Goal: Task Accomplishment & Management: Complete application form

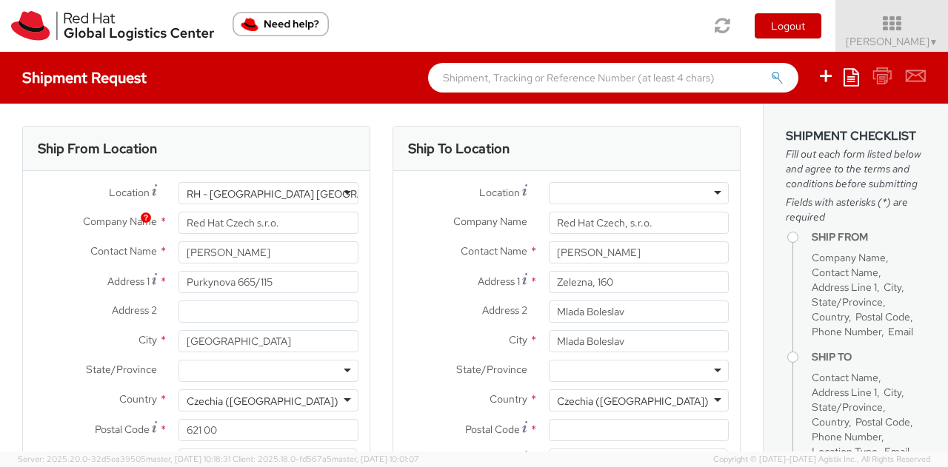
select select
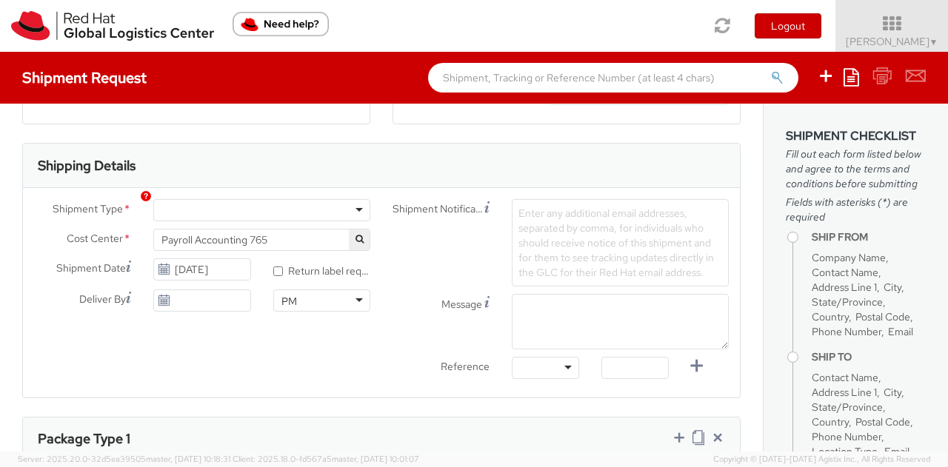
scroll to position [444, 0]
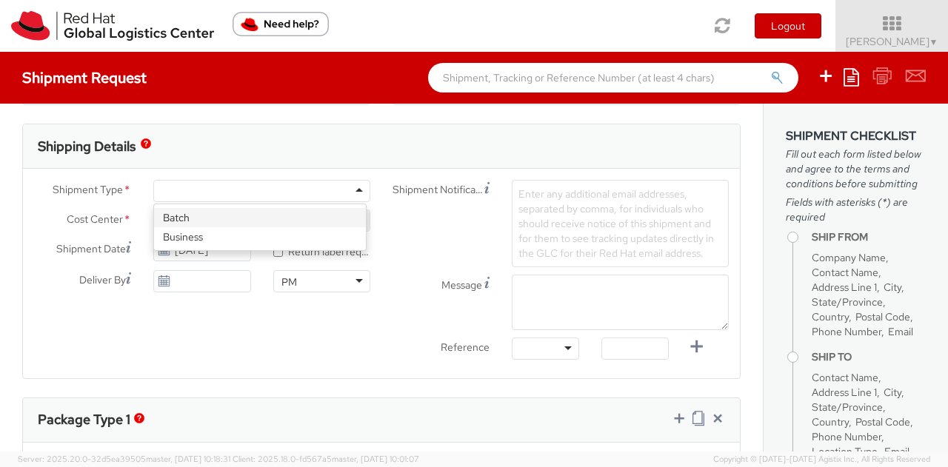
click at [353, 195] on div at bounding box center [261, 191] width 217 height 22
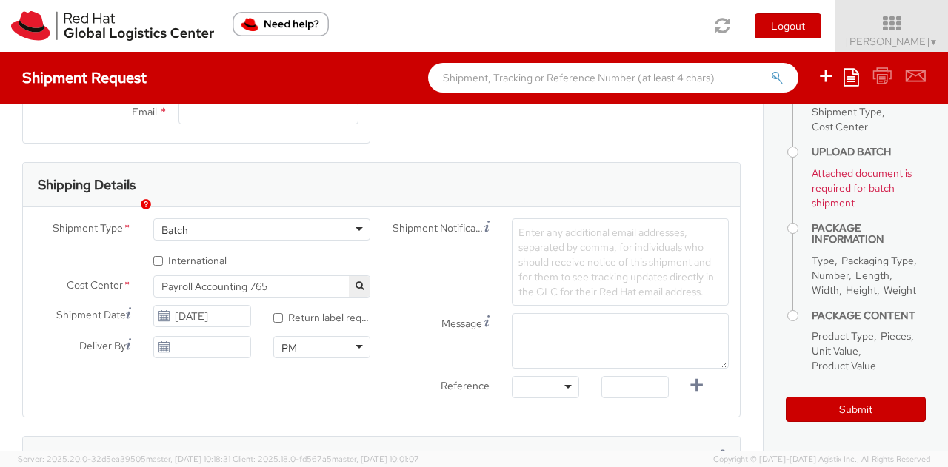
scroll to position [353, 0]
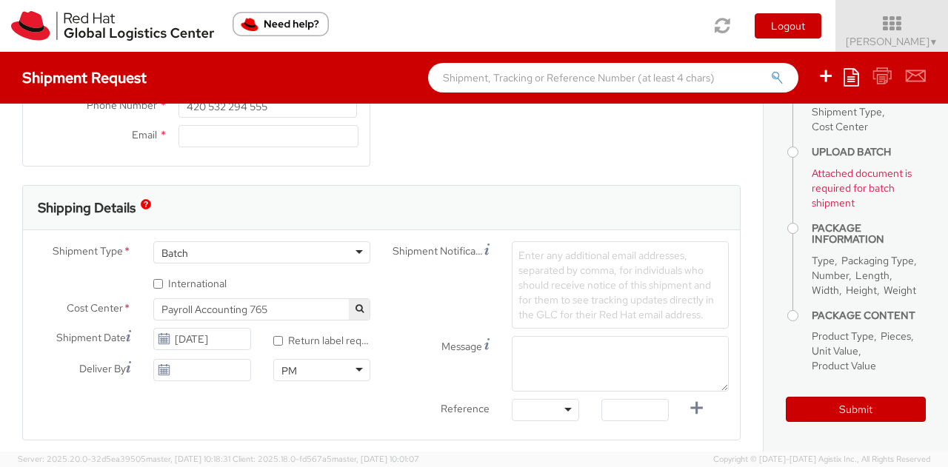
click at [532, 255] on span "Enter any additional email addresses, separated by comma, for individuals who s…" at bounding box center [615, 285] width 195 height 73
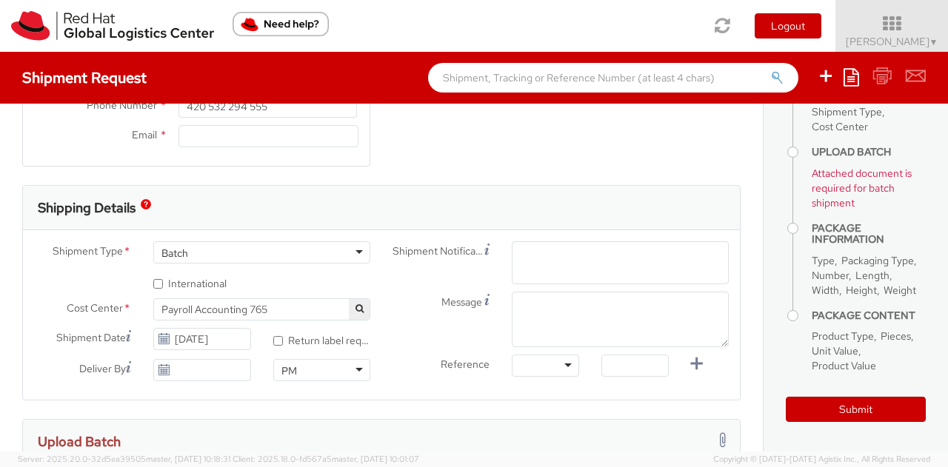
paste input "Ship From: edenred Delivery Location: [GEOGRAPHIC_DATA] - [GEOGRAPHIC_DATA] [GE…"
type input "Ship From: edenred Delivery Location: [GEOGRAPHIC_DATA] - [GEOGRAPHIC_DATA] [GE…"
click at [533, 307] on div "Shipment Notification Enter any additional email addresses, separated by comma,…" at bounding box center [560, 312] width 358 height 143
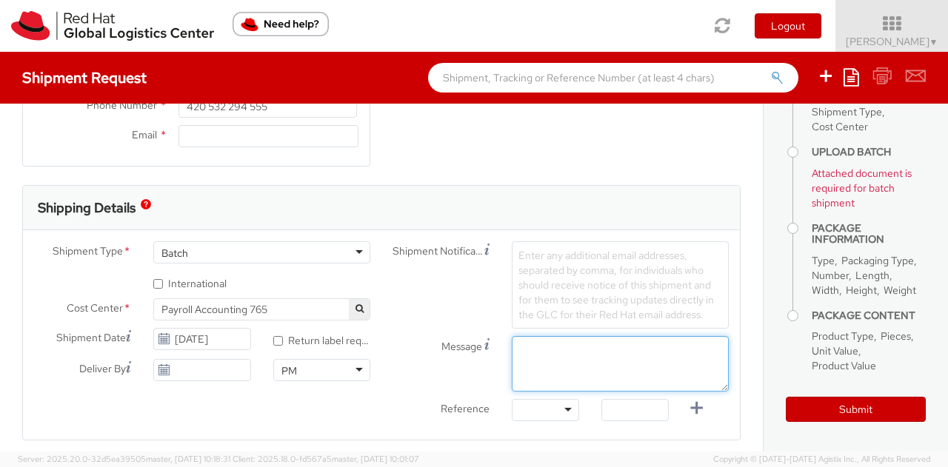
paste textarea "Ship From: edenred Delivery Location: [GEOGRAPHIC_DATA] - [GEOGRAPHIC_DATA] [GE…"
click at [521, 350] on textarea "Ship From: edenred Delivery Location: [GEOGRAPHIC_DATA] - [GEOGRAPHIC_DATA] [GE…" at bounding box center [620, 364] width 217 height 56
click at [515, 360] on textarea "Ship From: edenred Delivery Location: [GEOGRAPHIC_DATA] - [GEOGRAPHIC_DATA] [GE…" at bounding box center [620, 364] width 217 height 56
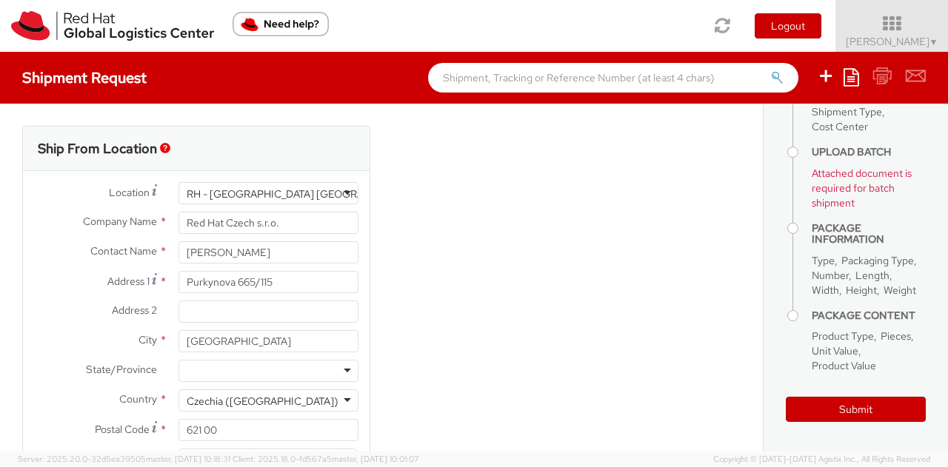
type textarea "Details: Ship From: edenred Delivery Location: [GEOGRAPHIC_DATA] - [GEOGRAPHIC_…"
click at [552, 248] on div "Ship From Location Location * [GEOGRAPHIC_DATA] - [GEOGRAPHIC_DATA] [GEOGRAPHIC…" at bounding box center [381, 332] width 740 height 412
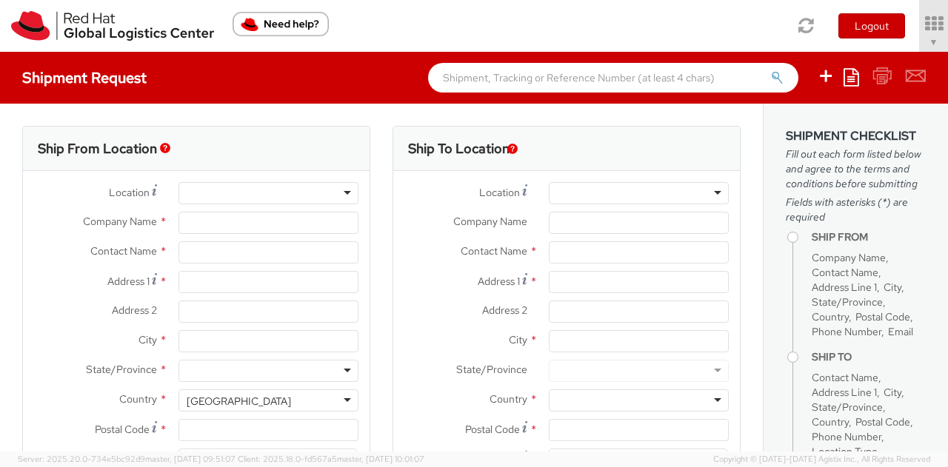
select select "765"
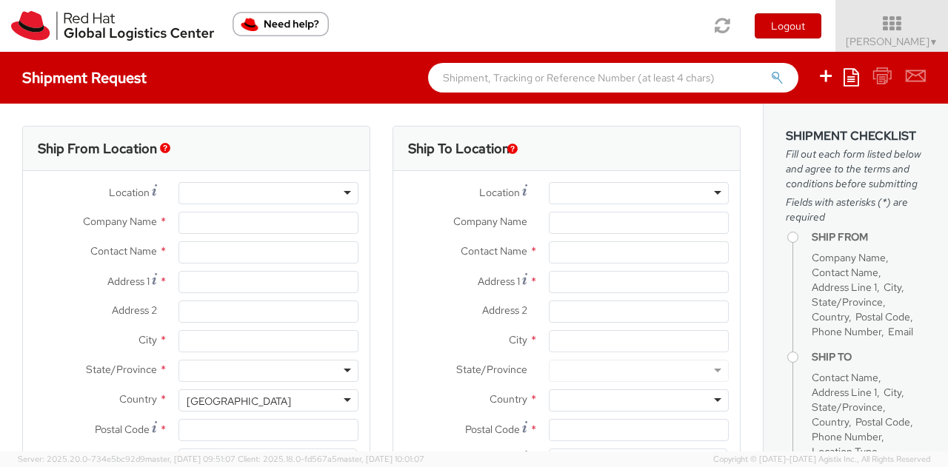
select select
type input "Red Hat Czech, s.r.o."
type input "[PERSON_NAME]"
type input "Narodni 135/14"
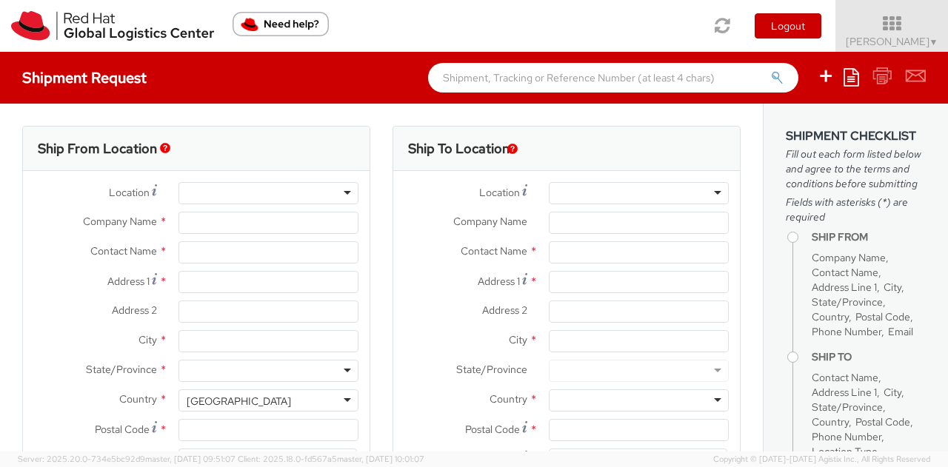
type input "Prague 1"
type input "PRAGUE"
type input "110 00"
type input "420 910 902 735"
type input "[EMAIL_ADDRESS][DOMAIN_NAME]"
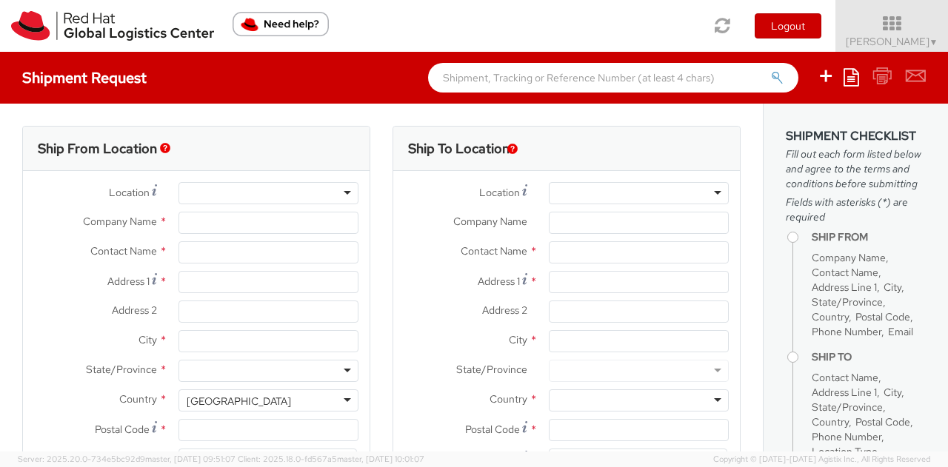
select select "CM"
select select "KGS"
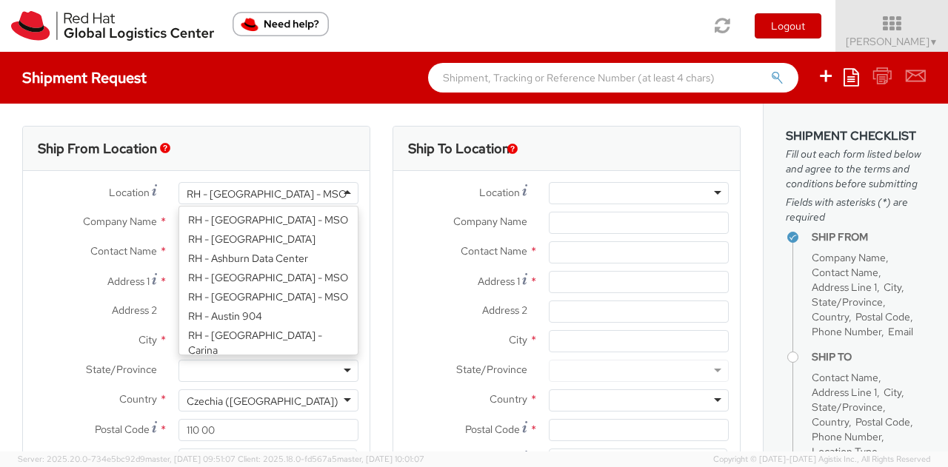
click at [320, 200] on div "RH - [GEOGRAPHIC_DATA] - MSO" at bounding box center [268, 193] width 180 height 22
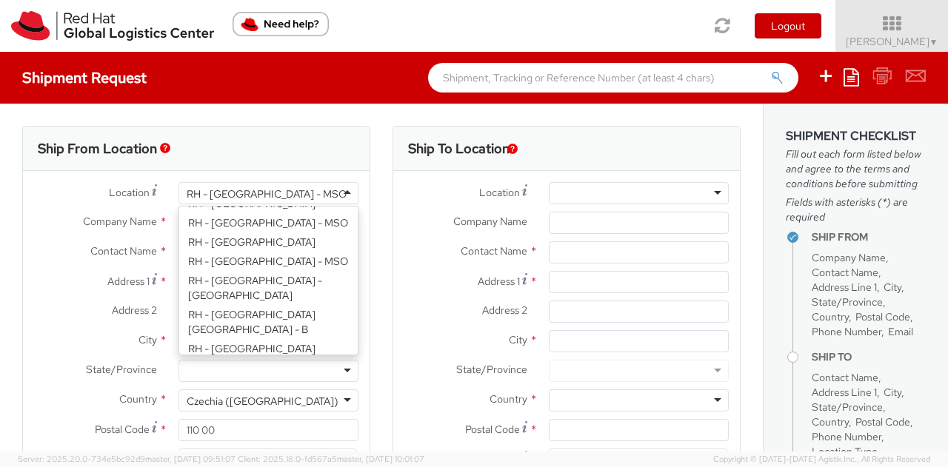
scroll to position [444, 0]
type input "Red Hat Czech s.r.o."
type input "Purkynova 665/115"
type input "[GEOGRAPHIC_DATA]"
type input "621 00"
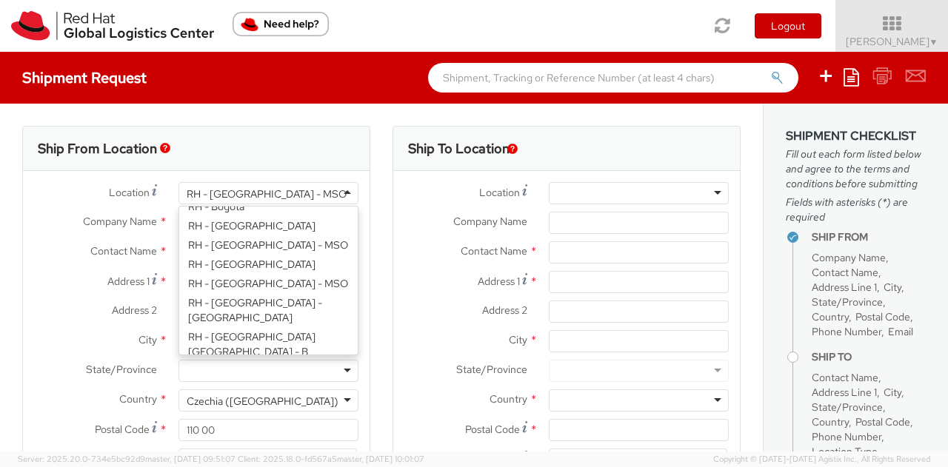
type input "420 532 294 555"
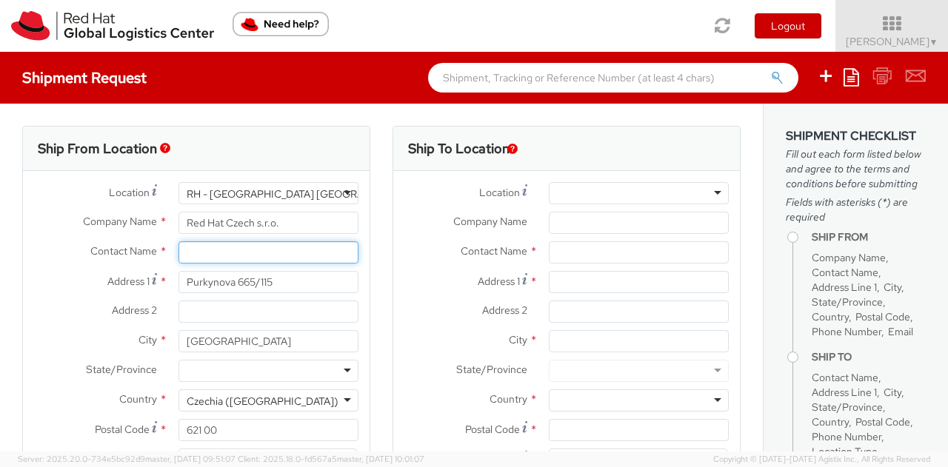
click at [216, 255] on input "text" at bounding box center [268, 252] width 180 height 22
paste input "[PERSON_NAME]"
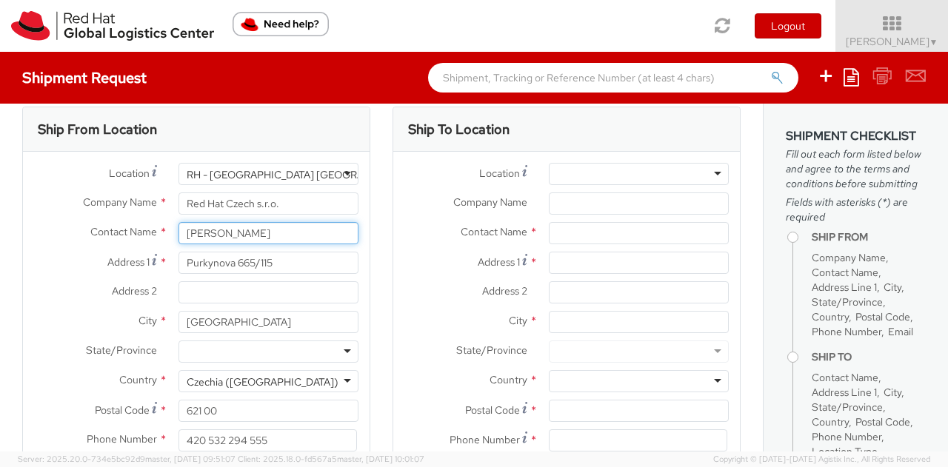
scroll to position [0, 0]
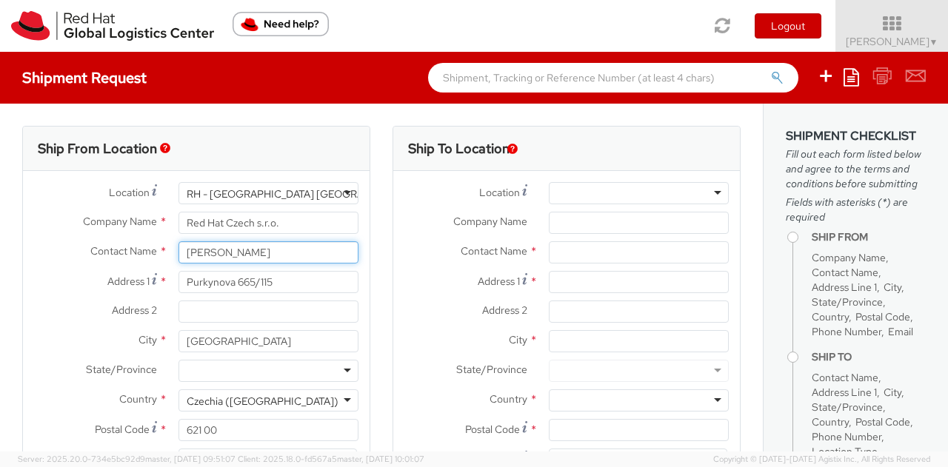
type input "[PERSON_NAME]"
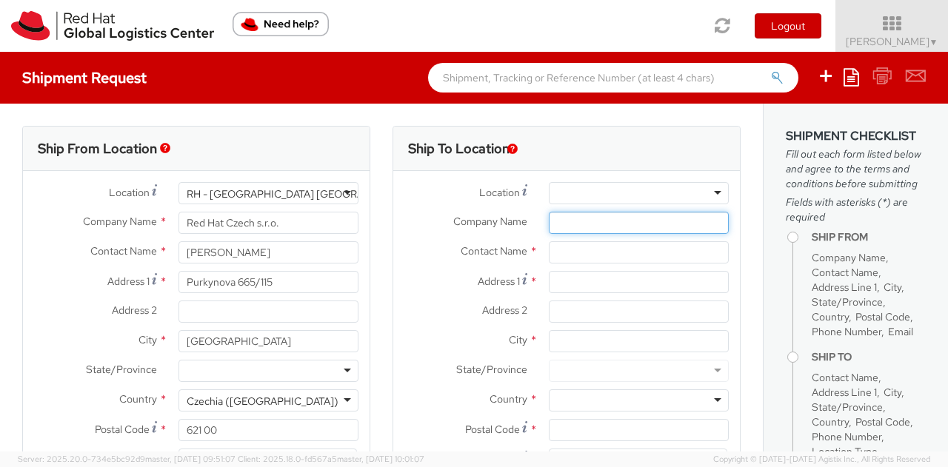
click at [613, 224] on input "Company Name *" at bounding box center [639, 223] width 180 height 22
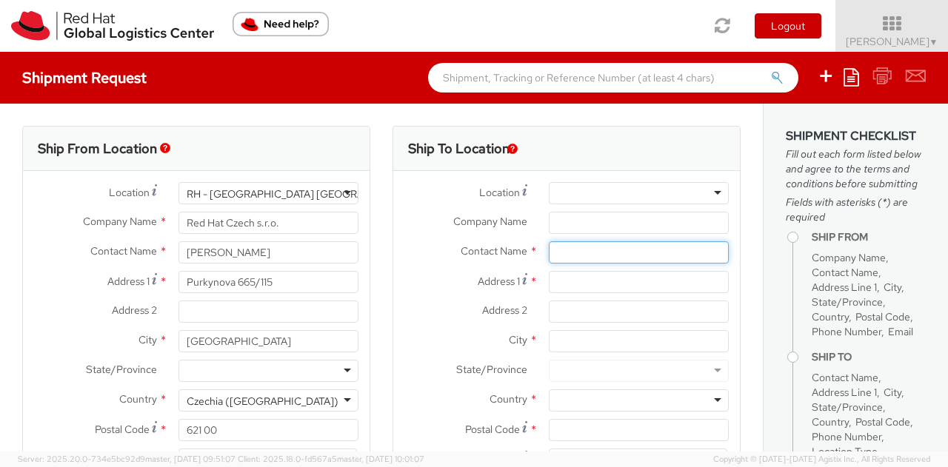
click at [603, 252] on input "text" at bounding box center [639, 252] width 180 height 22
type input "Elena ciconi"
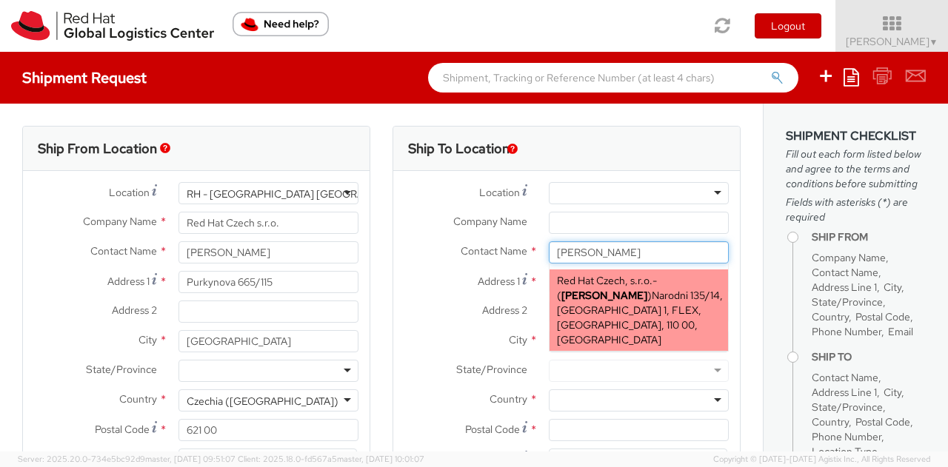
click at [652, 295] on span "Narodni 135/14, [GEOGRAPHIC_DATA] 1, FLEX, [GEOGRAPHIC_DATA], 110 00, [GEOGRAPH…" at bounding box center [640, 318] width 166 height 58
type input "Red Hat Czech, s.r.o."
type input "[PERSON_NAME]"
type input "Narodni 135/14"
type input "Prague 1"
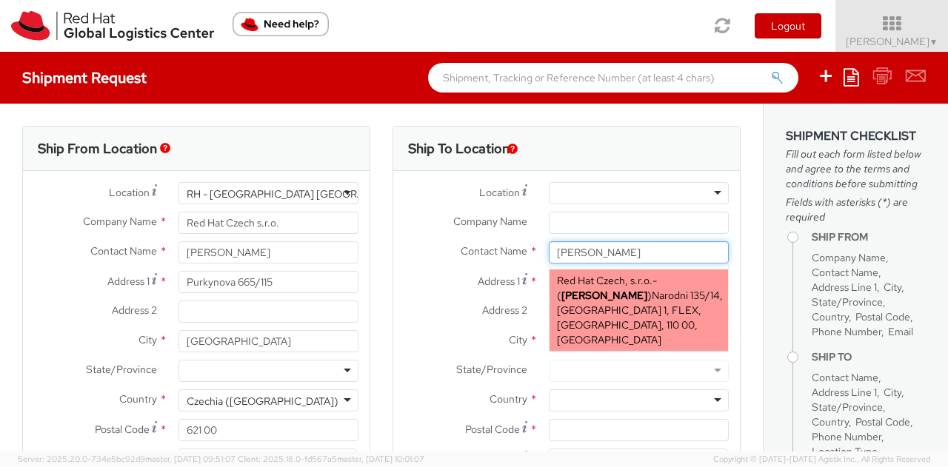
type input "PRAGUE"
type input "110 00"
type input "[EMAIL_ADDRESS][DOMAIN_NAME]"
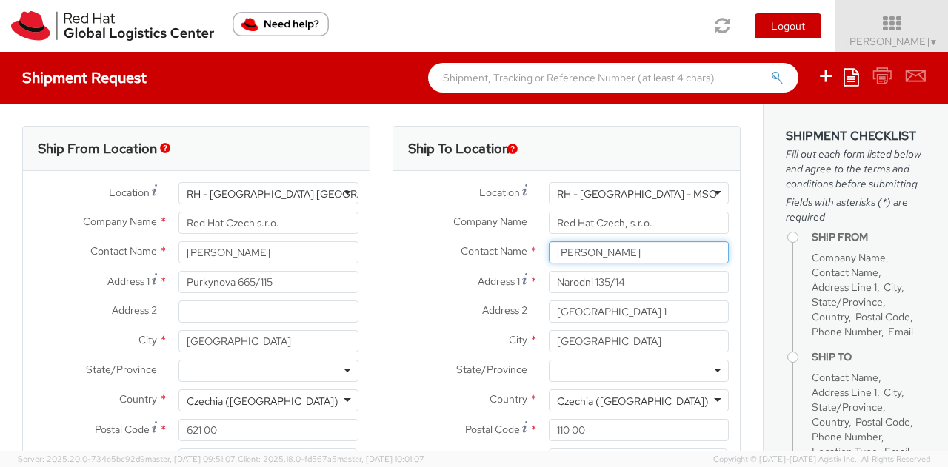
type input "[PERSON_NAME]"
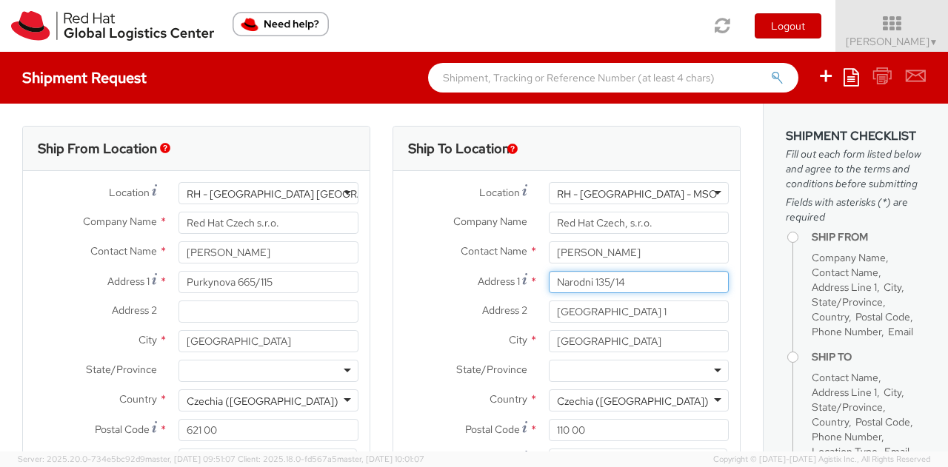
drag, startPoint x: 639, startPoint y: 276, endPoint x: 490, endPoint y: 263, distance: 149.4
click at [490, 263] on div "Location * RH - Prague - MSO RH - Prague - MSO RH - Amsterdam - MSO RH - Amster…" at bounding box center [566, 359] width 347 height 355
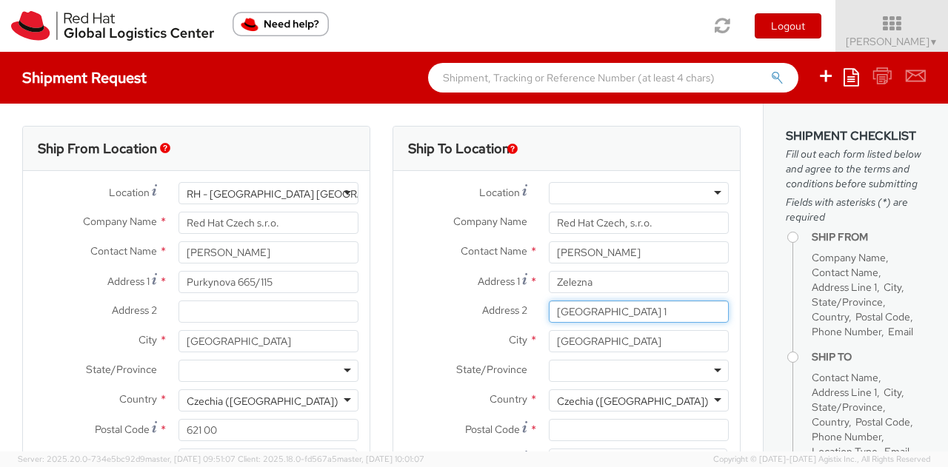
drag, startPoint x: 609, startPoint y: 303, endPoint x: 570, endPoint y: 276, distance: 47.4
click at [528, 286] on div "Location * RH - Amsterdam - MSO RH - Amsterdam Data Center RH - Ashburn Data Ce…" at bounding box center [566, 359] width 347 height 355
click at [583, 278] on input "Zelezna" at bounding box center [639, 282] width 180 height 22
type input "Zelezna, 160"
drag, startPoint x: 598, startPoint y: 312, endPoint x: 434, endPoint y: 317, distance: 164.5
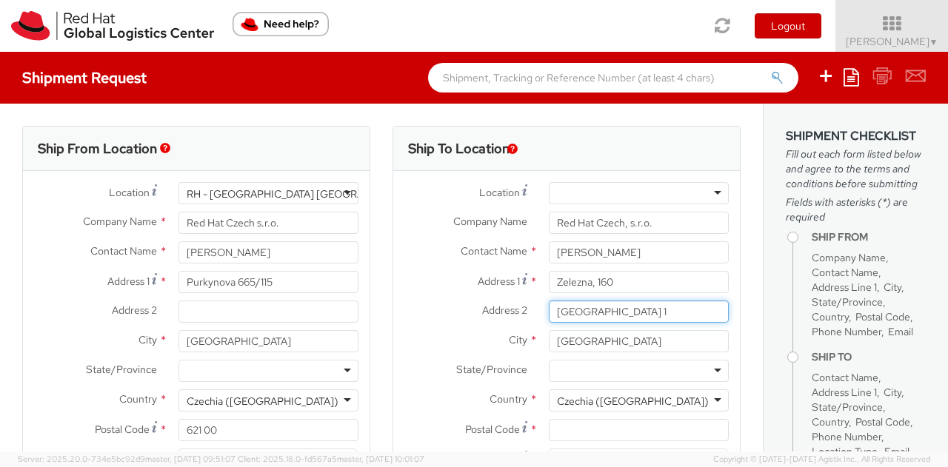
click at [434, 317] on div "Address 2 * Prague 1" at bounding box center [566, 312] width 347 height 22
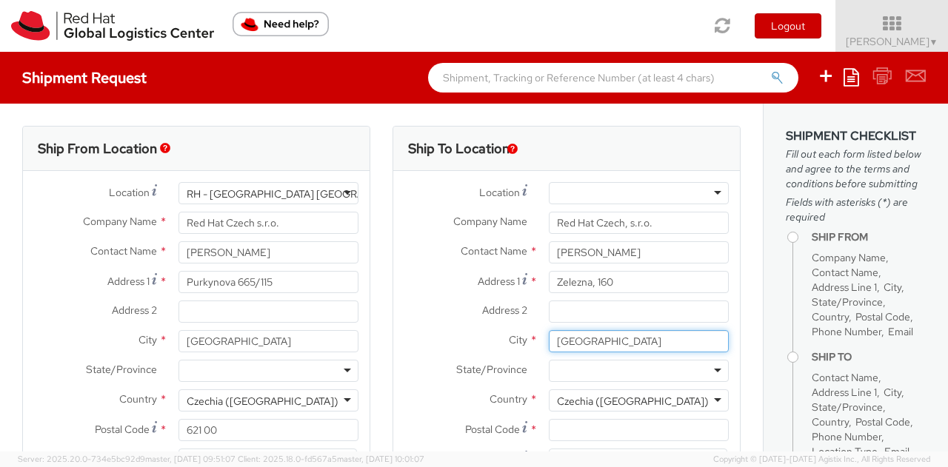
drag, startPoint x: 613, startPoint y: 338, endPoint x: 466, endPoint y: 352, distance: 147.9
click at [466, 352] on div "City * PRAGUE" at bounding box center [566, 345] width 347 height 30
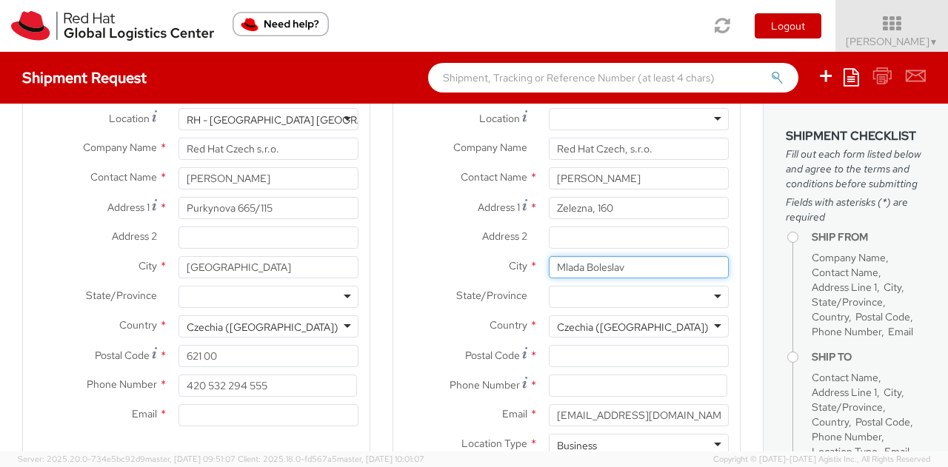
type input "Mlada Boleslav"
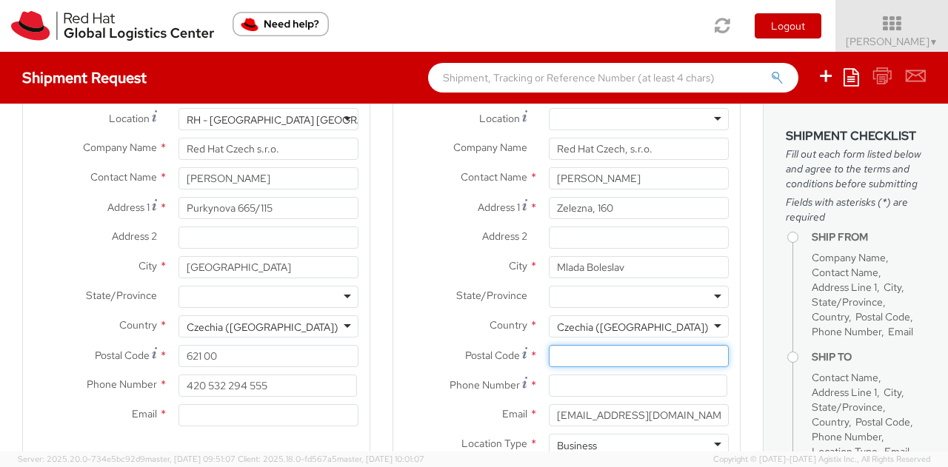
click at [552, 366] on input "Postal Code *" at bounding box center [639, 356] width 180 height 22
type input "29301"
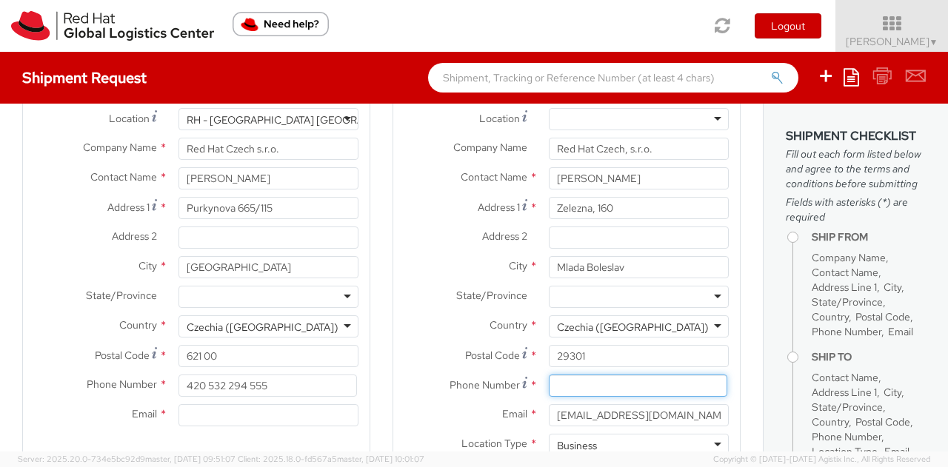
click at [549, 387] on input at bounding box center [638, 386] width 178 height 22
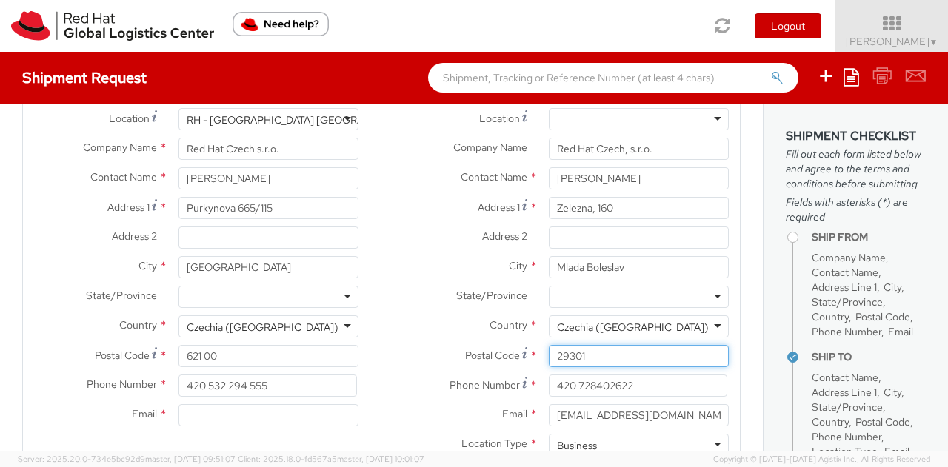
click at [594, 351] on input "29301" at bounding box center [639, 356] width 180 height 22
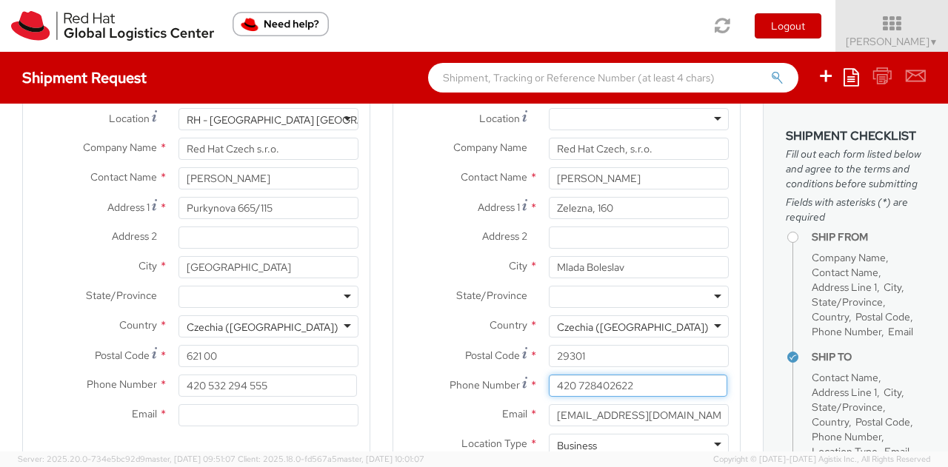
click at [588, 378] on input "420 728402622" at bounding box center [638, 386] width 178 height 22
click at [609, 383] on input "420 728 402622" at bounding box center [638, 386] width 178 height 22
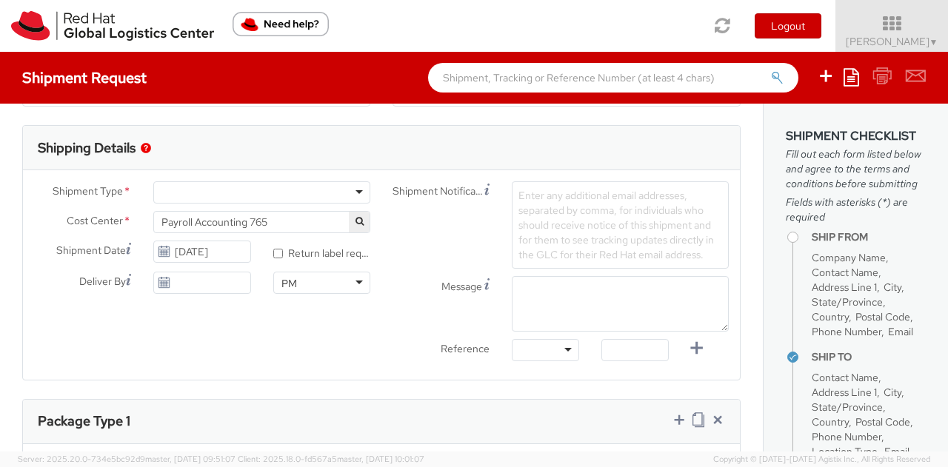
scroll to position [444, 0]
type input "420 728 402 622"
click at [348, 190] on div at bounding box center [261, 191] width 217 height 22
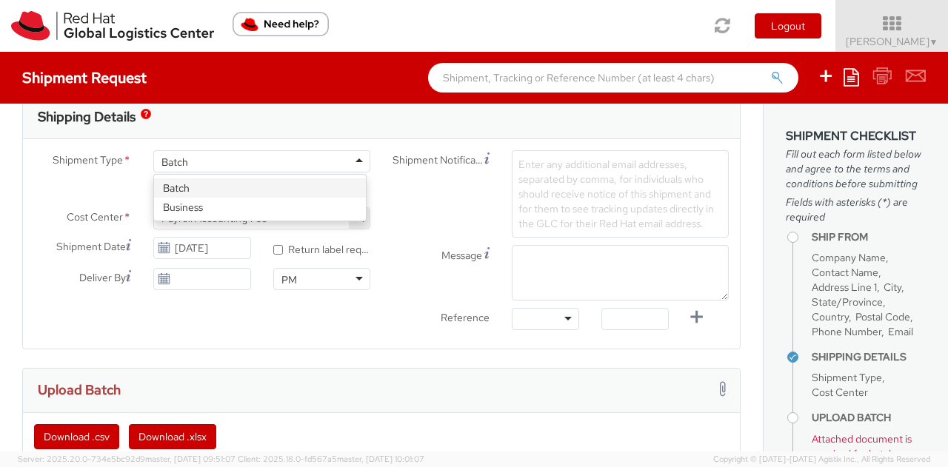
click at [332, 153] on div "Batch" at bounding box center [261, 161] width 217 height 22
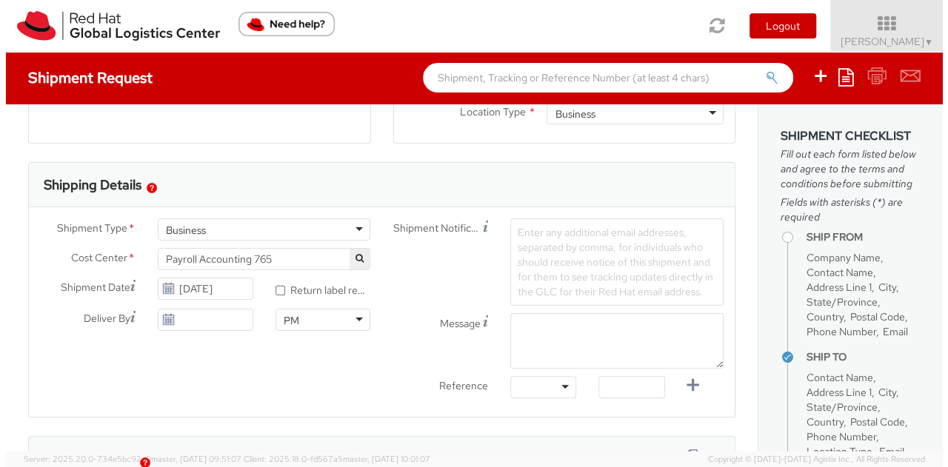
scroll to position [400, 0]
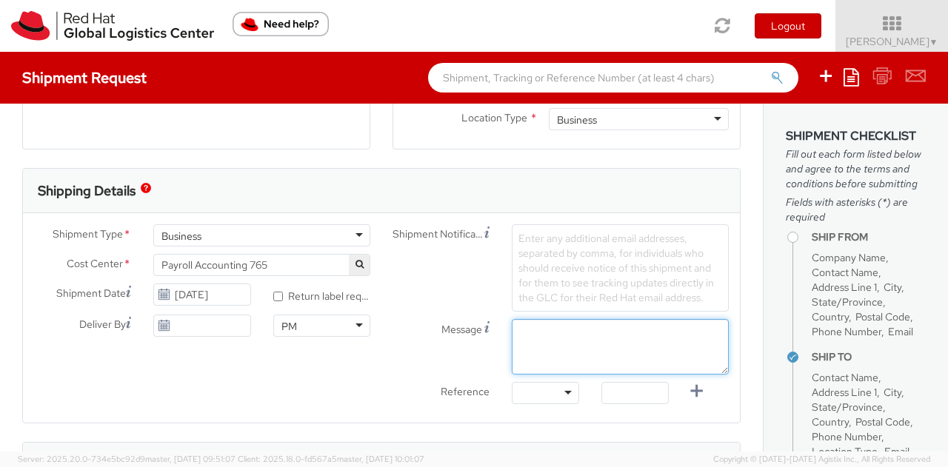
click at [534, 352] on textarea "Message" at bounding box center [620, 347] width 217 height 56
paste textarea "Ship From: edenred Delivery Location: [GEOGRAPHIC_DATA] - [GEOGRAPHIC_DATA] [GE…"
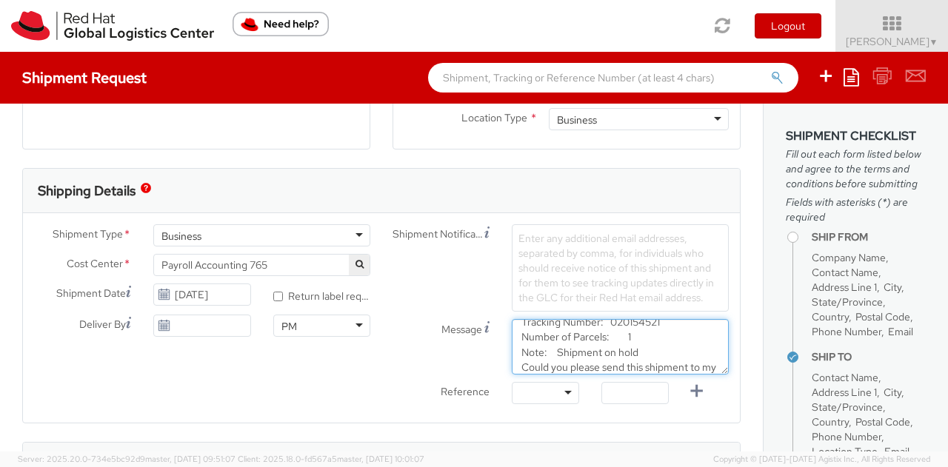
scroll to position [84, 0]
click at [560, 369] on textarea "Ship From: edenred Delivery Location: RH - Brno - Tech Park Brno - C Tracking N…" at bounding box center [620, 347] width 217 height 56
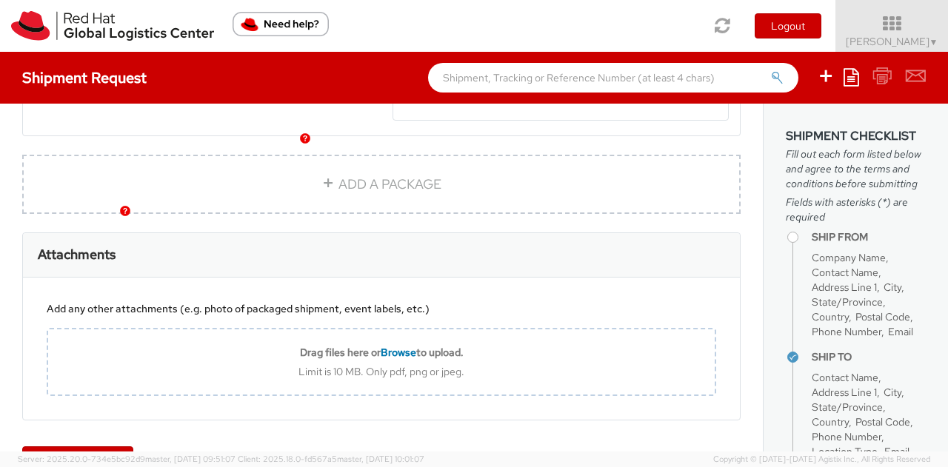
scroll to position [1049, 0]
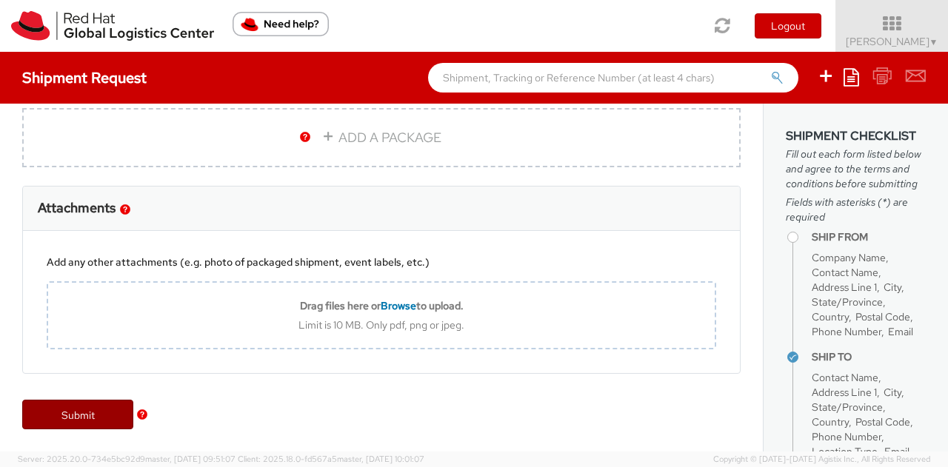
type textarea "Ship From: edenred Delivery Location: RH - Brno - Tech Park Brno - C Tracking N…"
click at [81, 412] on link "Submit" at bounding box center [77, 415] width 111 height 30
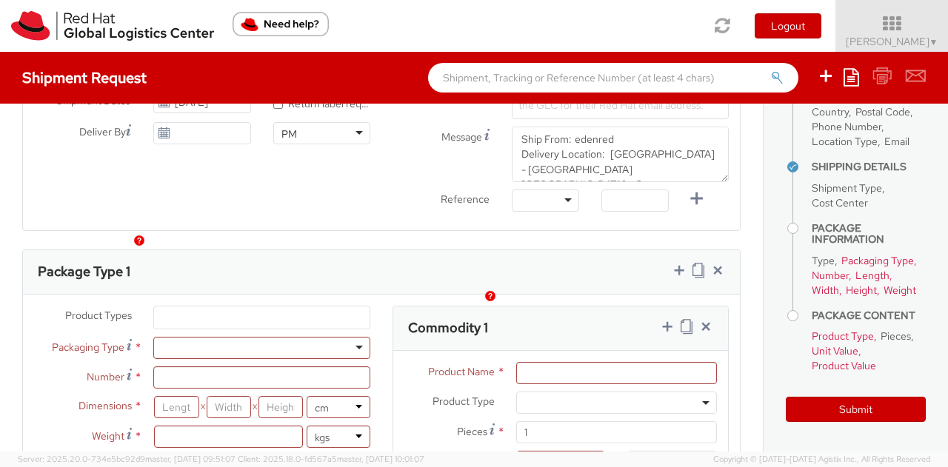
scroll to position [666, 0]
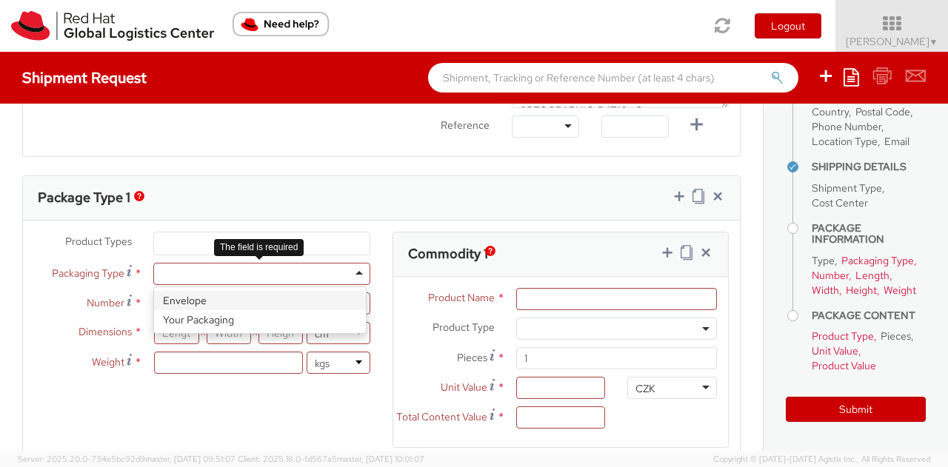
click at [229, 277] on div at bounding box center [261, 274] width 217 height 22
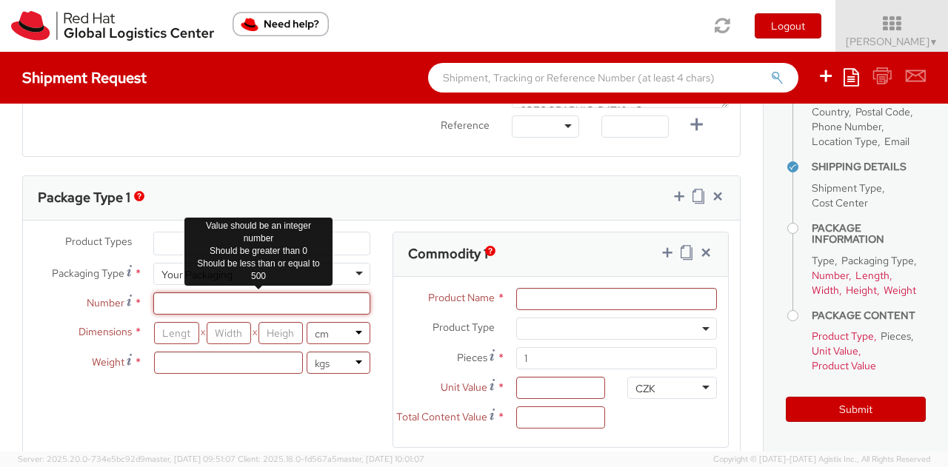
click at [176, 300] on input "Number *" at bounding box center [261, 303] width 217 height 22
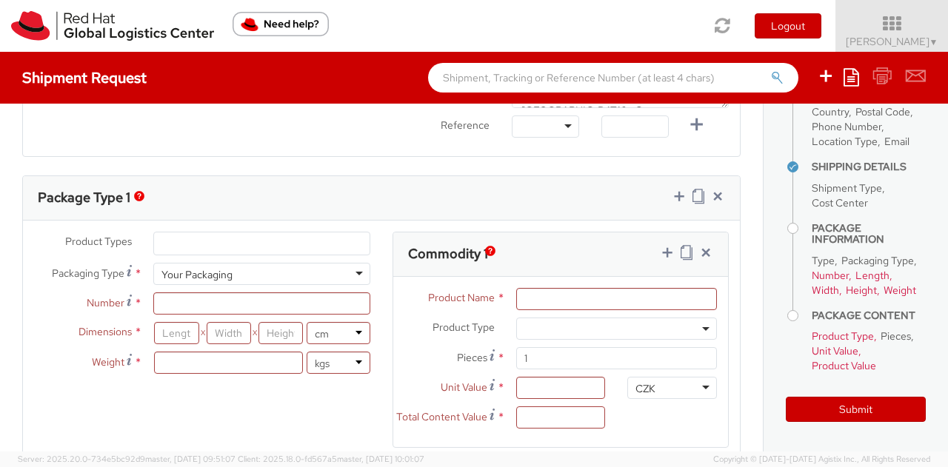
click at [327, 239] on ul at bounding box center [261, 243] width 215 height 22
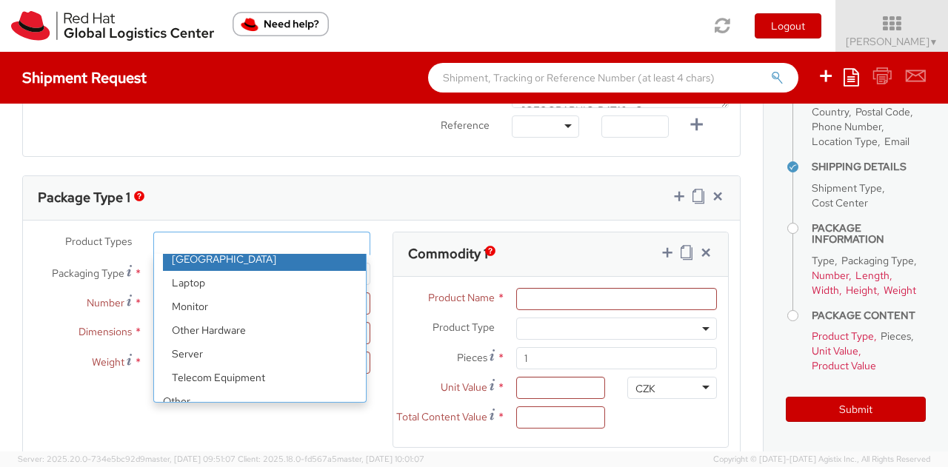
scroll to position [65, 0]
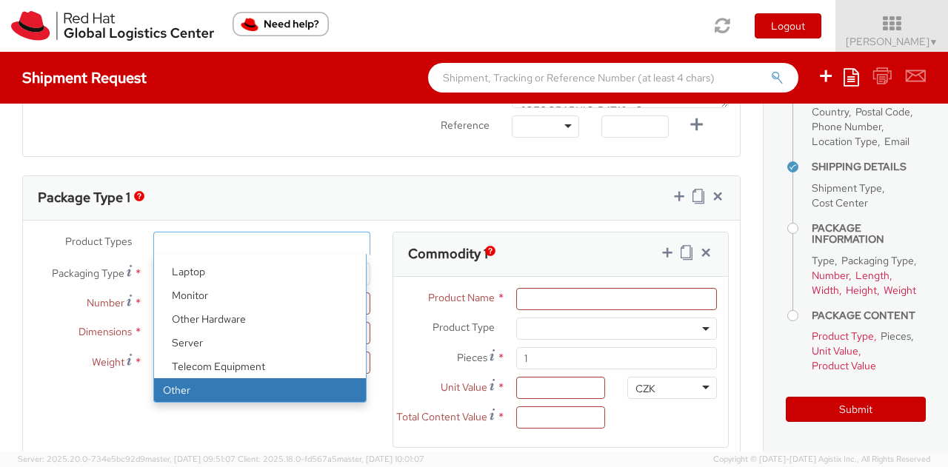
select select "OTHER"
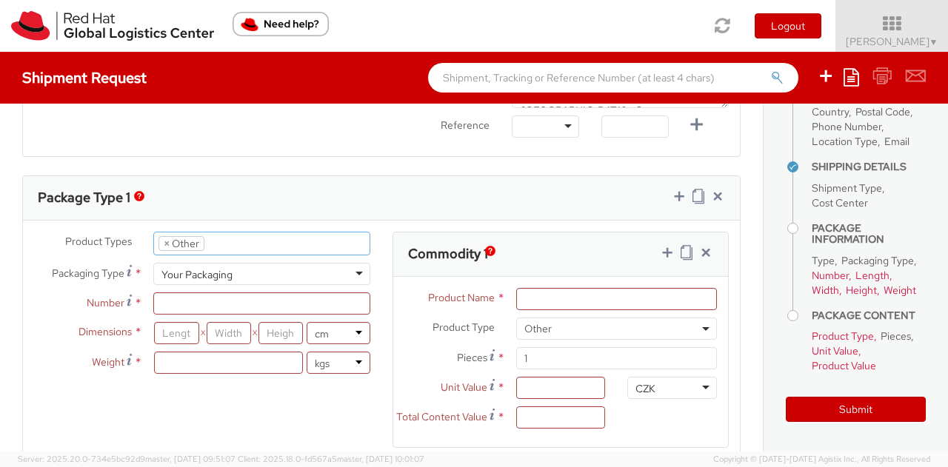
scroll to position [113, 0]
click at [158, 237] on li "× Other" at bounding box center [181, 243] width 46 height 15
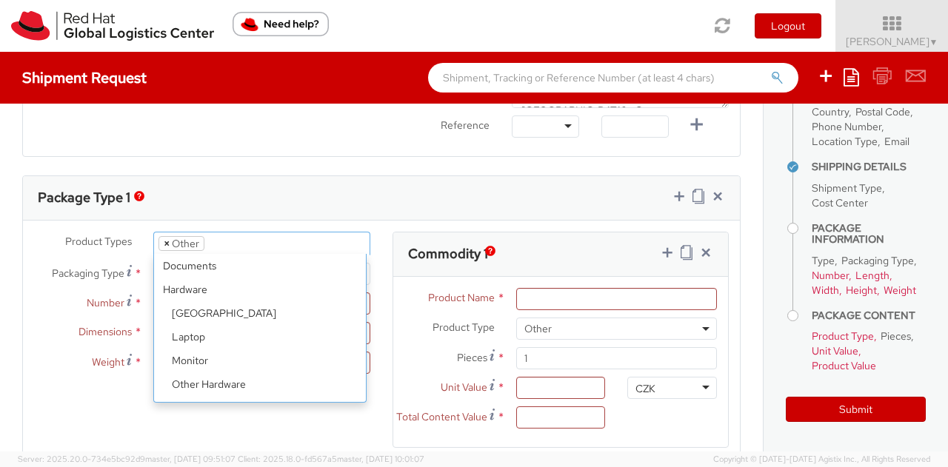
scroll to position [65, 0]
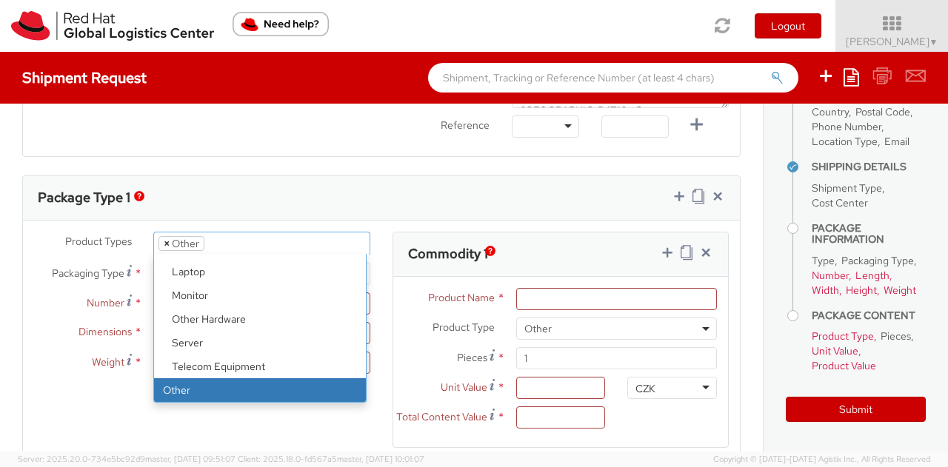
click at [164, 242] on span "×" at bounding box center [167, 243] width 6 height 13
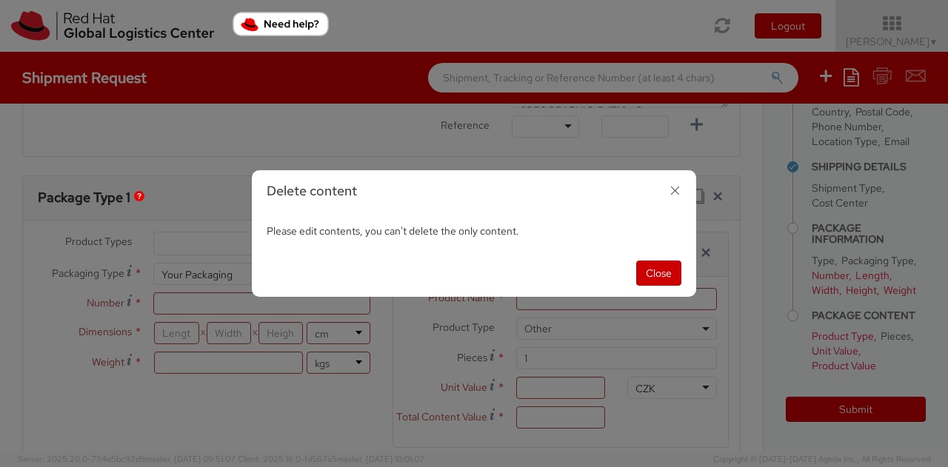
click at [677, 193] on icon "button" at bounding box center [674, 190] width 21 height 21
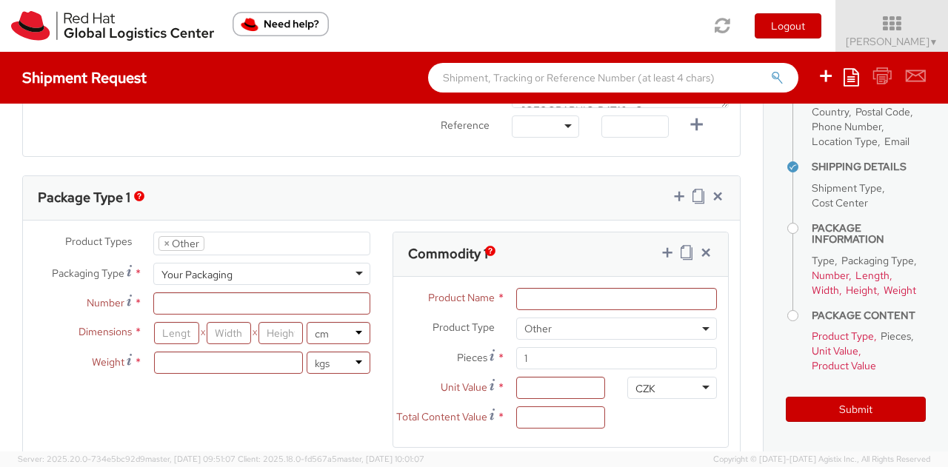
click at [261, 245] on ul "× Other" at bounding box center [261, 243] width 215 height 22
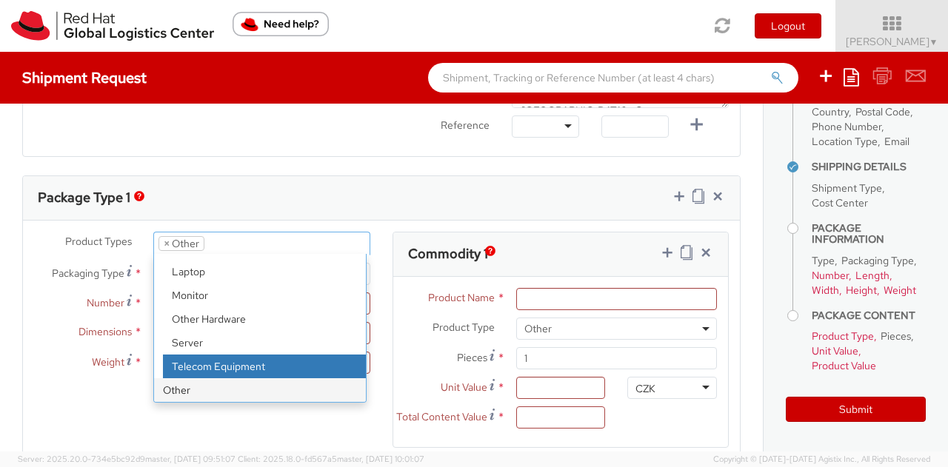
scroll to position [0, 0]
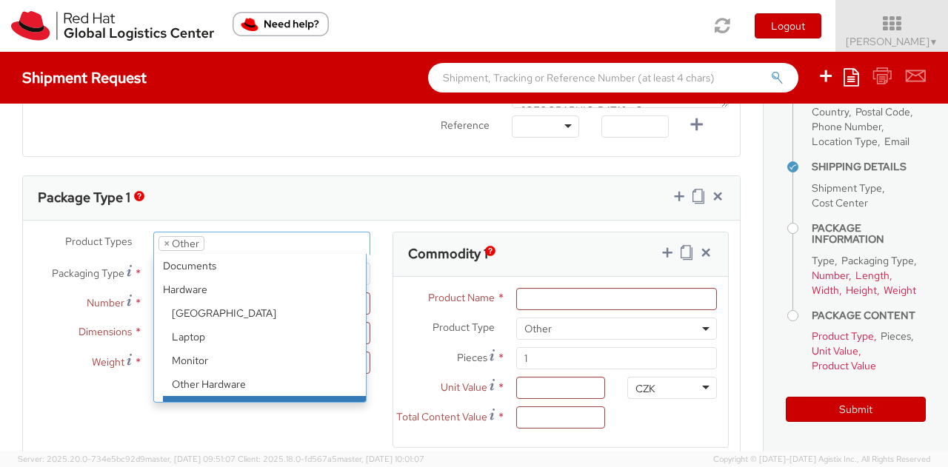
click at [241, 421] on div "Product Types * Documents Docking Station Laptop Monitor Other Hardware Server …" at bounding box center [381, 349] width 717 height 235
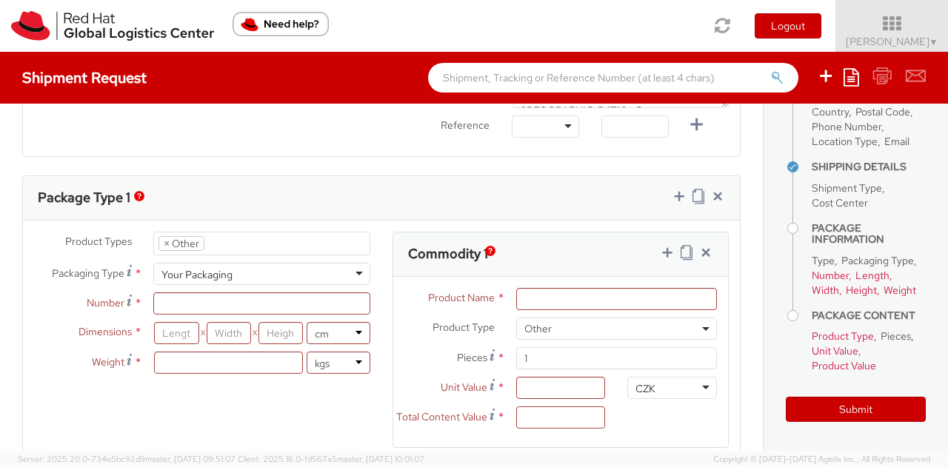
click at [239, 244] on ul "× Other" at bounding box center [261, 243] width 215 height 22
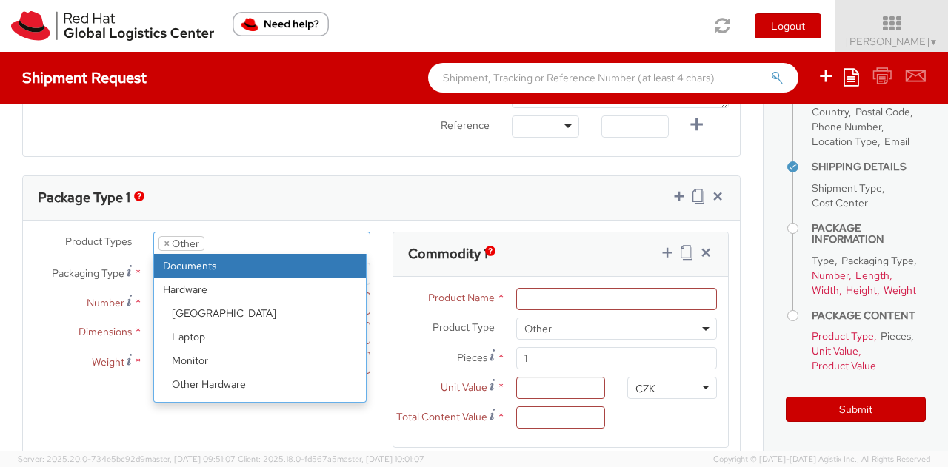
select select "DOCUMENT"
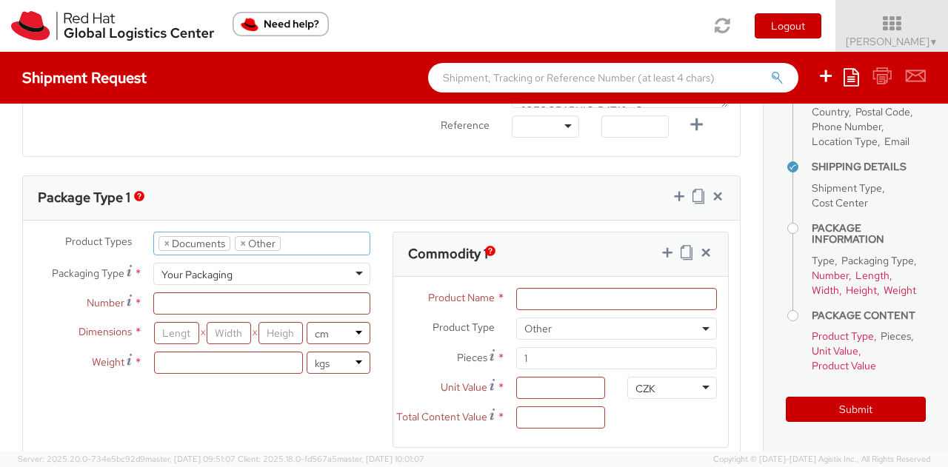
click at [244, 244] on li "× Other" at bounding box center [258, 243] width 46 height 15
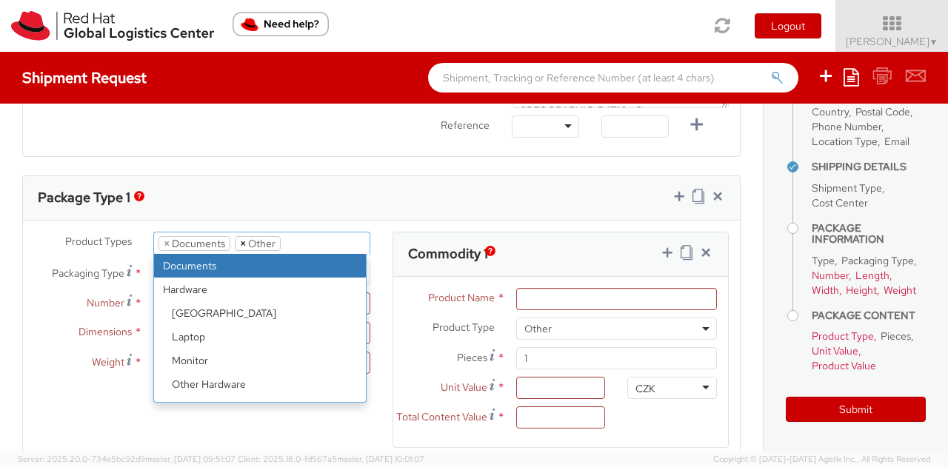
click at [241, 241] on span "×" at bounding box center [243, 243] width 6 height 13
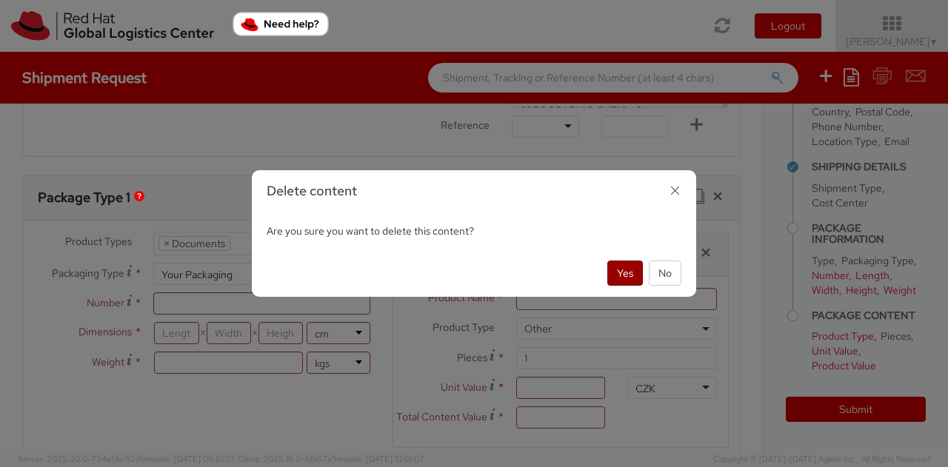
click at [628, 267] on button "Yes" at bounding box center [625, 273] width 36 height 25
type input "Documents"
select select "DOCUMENT"
type input "1.00"
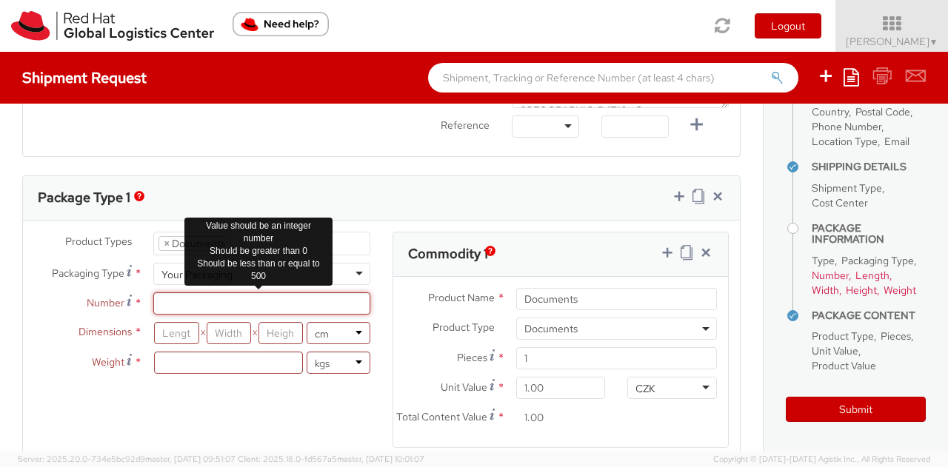
click at [241, 298] on input "Number *" at bounding box center [261, 303] width 217 height 22
click at [164, 302] on input "Number Number of identical packages of specified type and dimensions *" at bounding box center [261, 303] width 217 height 22
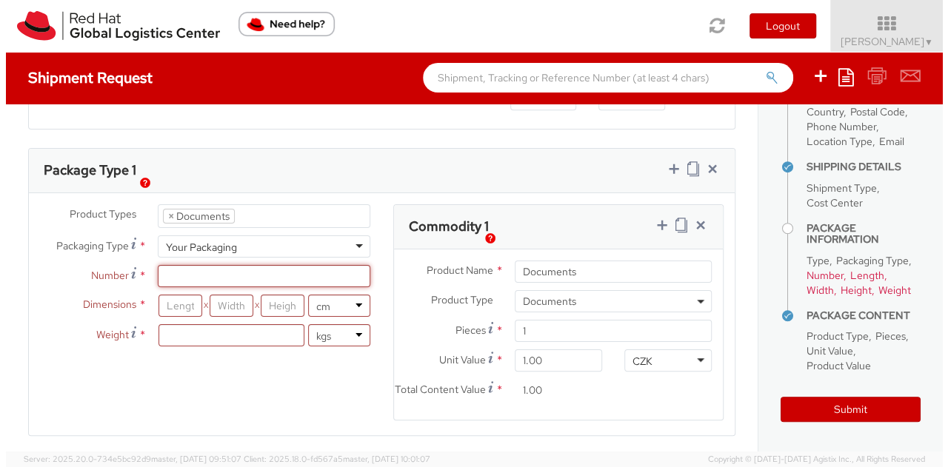
scroll to position [679, 0]
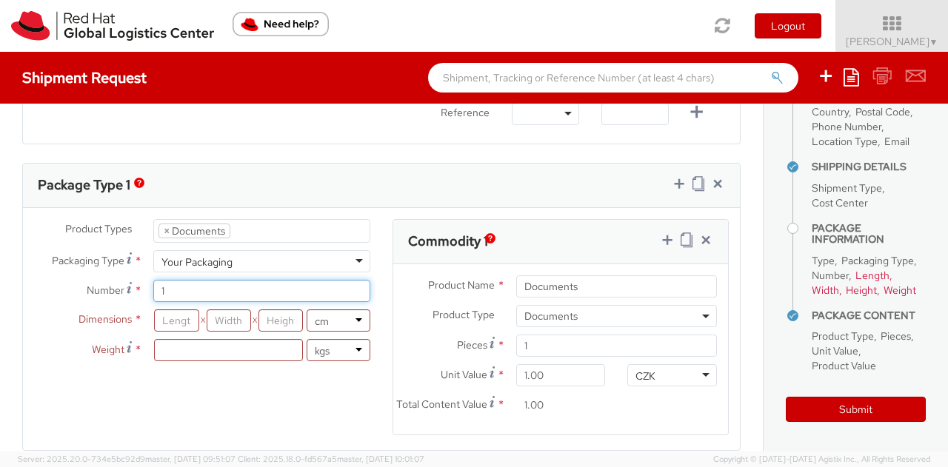
type input "1"
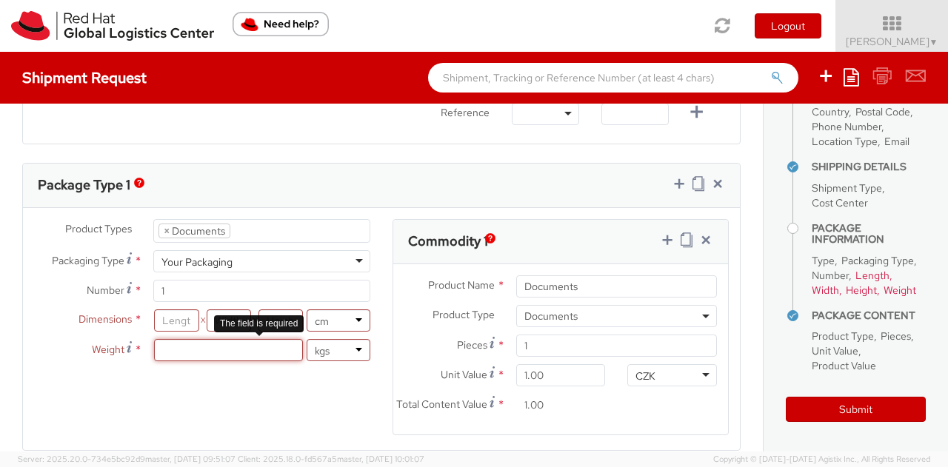
click at [185, 346] on input "number" at bounding box center [228, 350] width 149 height 22
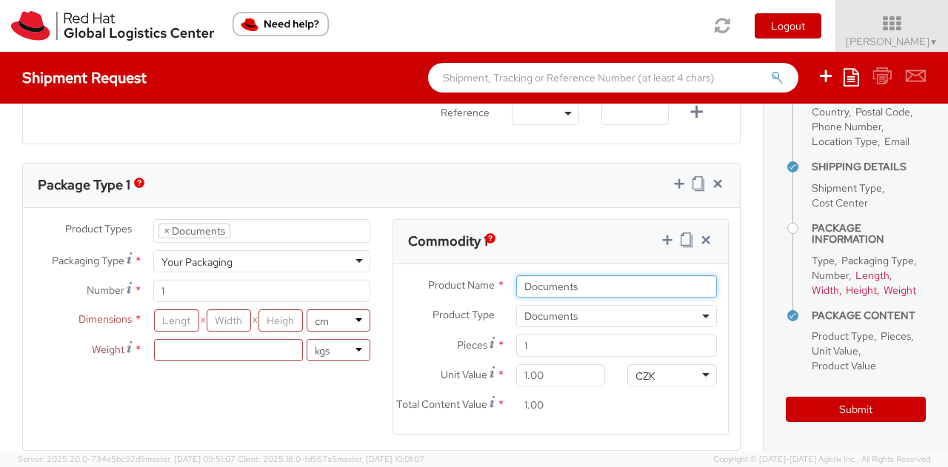
click at [580, 281] on input "Documents" at bounding box center [616, 286] width 201 height 22
click at [592, 316] on span "Documents" at bounding box center [616, 315] width 184 height 13
click at [201, 411] on div "Product Types * Documents Docking Station Laptop Monitor Other Hardware Server …" at bounding box center [381, 336] width 717 height 235
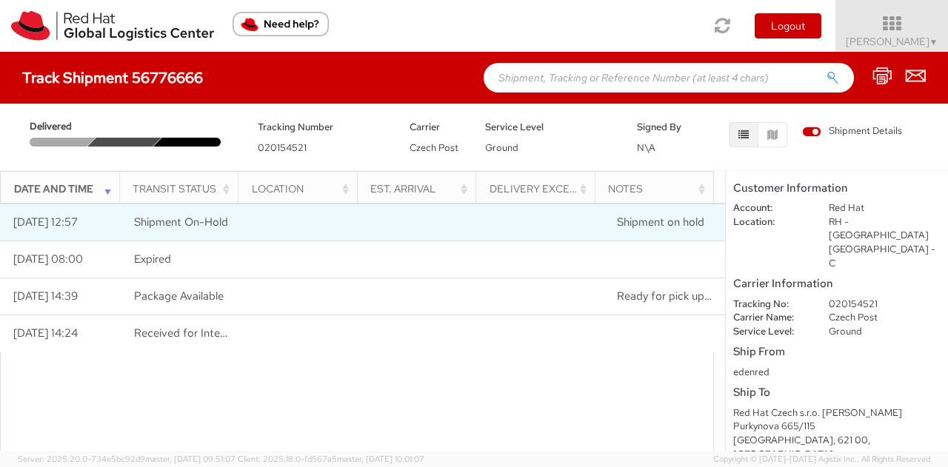
click at [235, 227] on td "Shipment On-Hold" at bounding box center [181, 222] width 121 height 37
click at [188, 223] on span "Shipment On-Hold" at bounding box center [181, 222] width 94 height 15
click at [56, 221] on td "09/17/2025 12:57" at bounding box center [60, 222] width 121 height 37
click at [199, 215] on span "Shipment On-Hold" at bounding box center [181, 222] width 94 height 15
click at [200, 215] on span "Shipment On-Hold" at bounding box center [181, 222] width 94 height 15
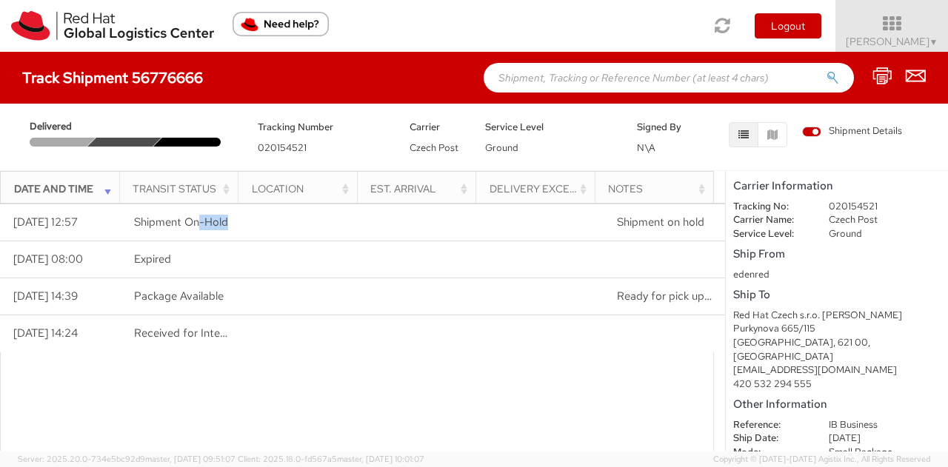
scroll to position [118, 0]
